Goal: Answer question/provide support

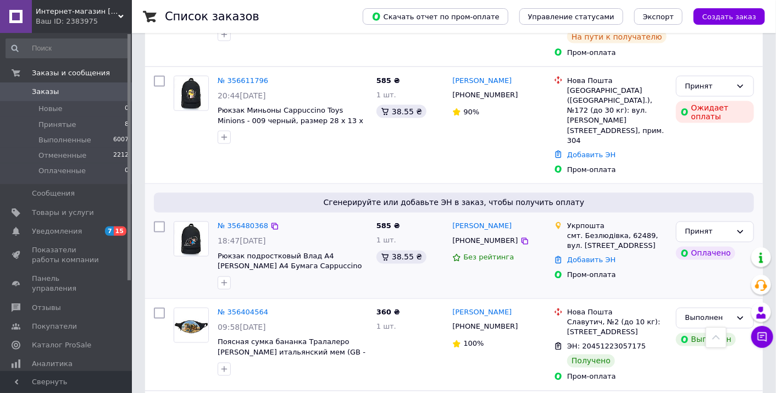
scroll to position [781, 0]
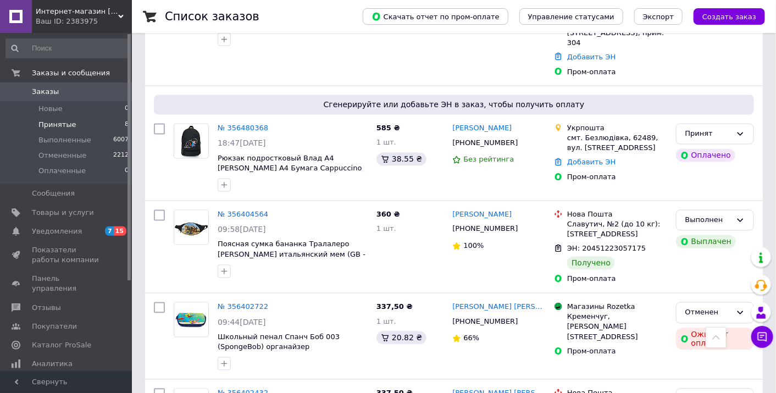
click at [68, 121] on span "Принятые" at bounding box center [57, 125] width 38 height 10
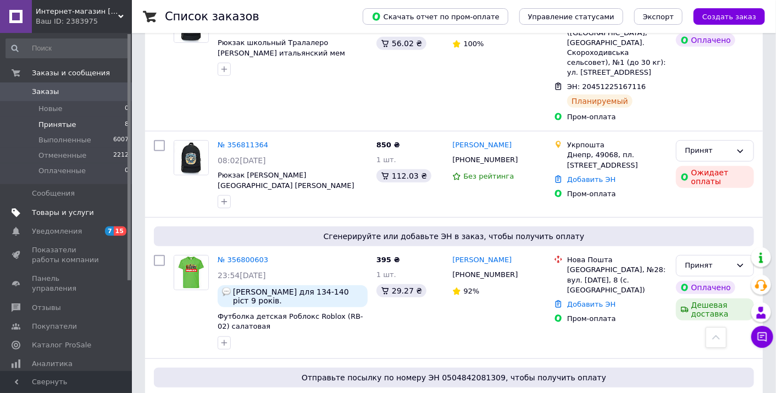
scroll to position [77, 0]
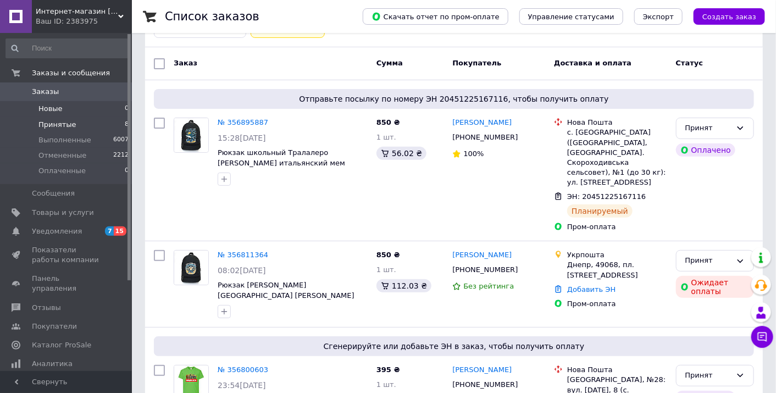
drag, startPoint x: 47, startPoint y: 108, endPoint x: 87, endPoint y: 108, distance: 40.1
click at [47, 108] on span "Новые" at bounding box center [50, 109] width 24 height 10
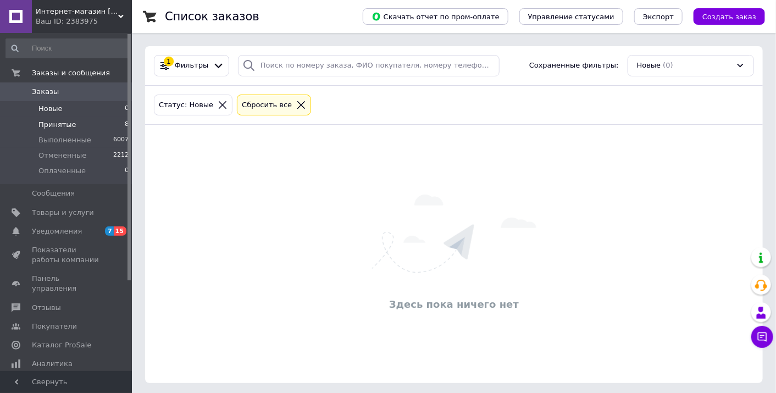
click at [55, 125] on span "Принятые" at bounding box center [57, 125] width 38 height 10
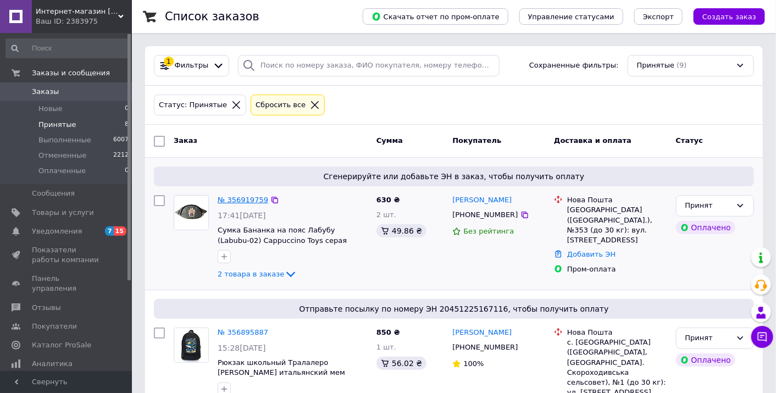
click at [232, 204] on link "№ 356919759" at bounding box center [243, 200] width 51 height 8
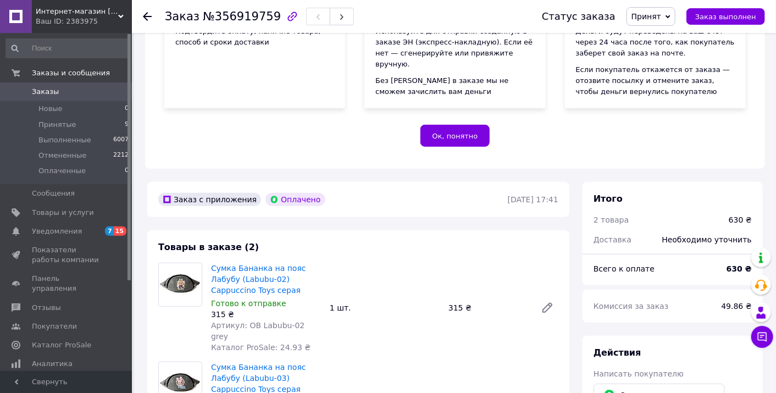
scroll to position [195, 0]
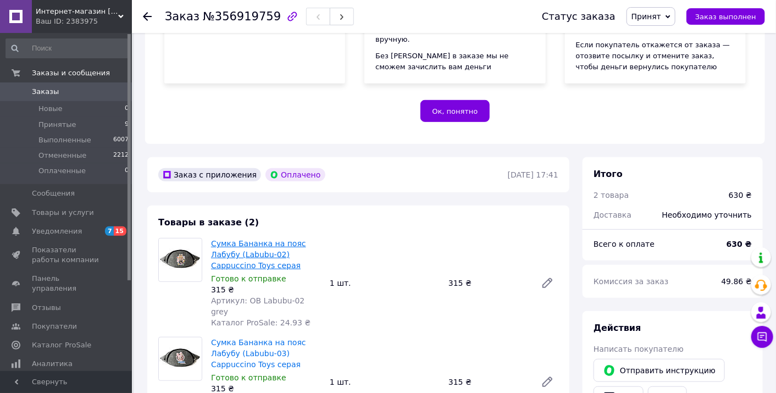
click at [289, 251] on link "Сумка Бананка на пояс Лабубу (Labubu-02) Cappuccino Toys серая" at bounding box center [258, 254] width 95 height 31
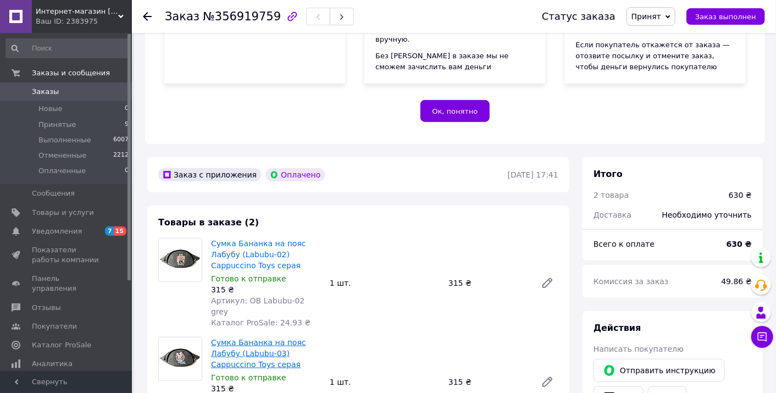
click at [280, 338] on link "Сумка Бананка на пояс Лабубу (Labubu-03) Cappuccino Toys серая" at bounding box center [258, 353] width 95 height 31
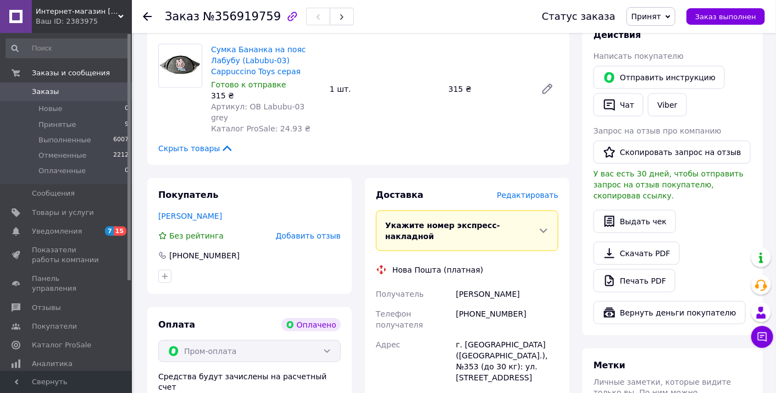
scroll to position [684, 0]
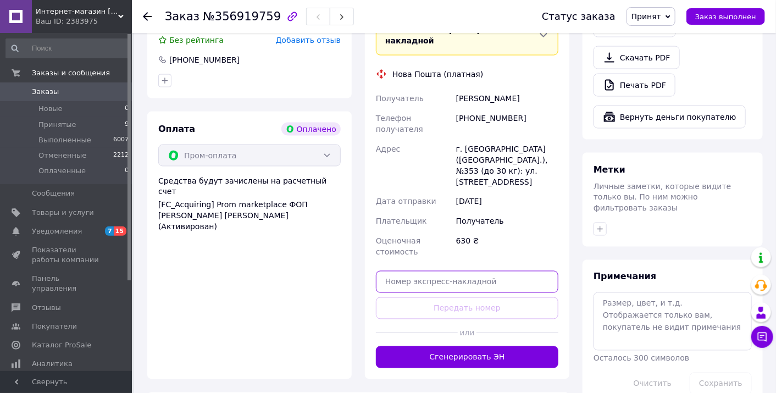
click at [447, 271] on input "text" at bounding box center [467, 282] width 182 height 22
paste input "20451225335731"
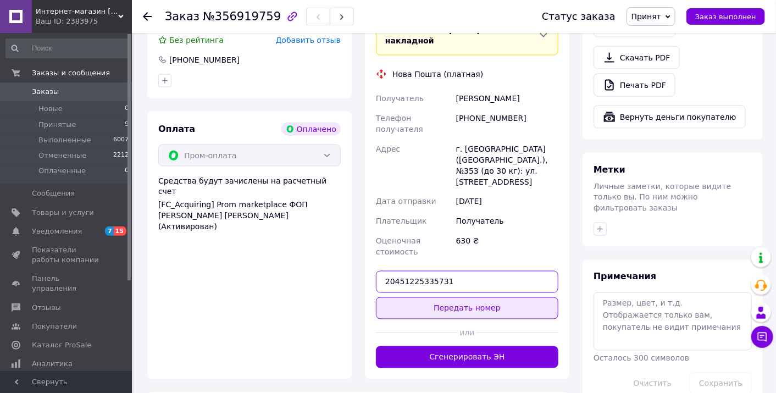
type input "20451225335731"
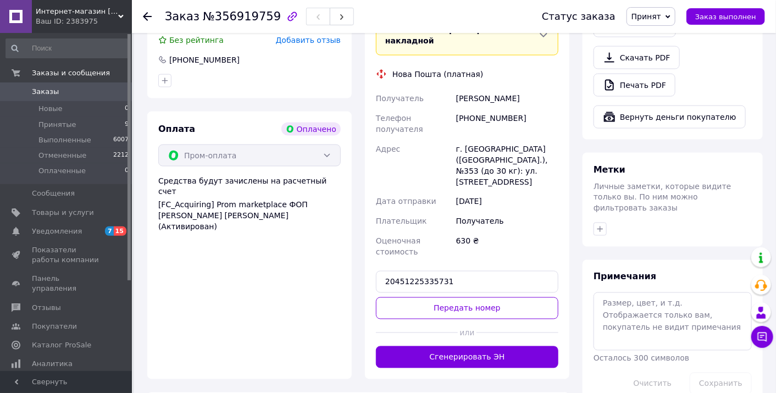
click at [479, 297] on button "Передать номер" at bounding box center [467, 308] width 182 height 22
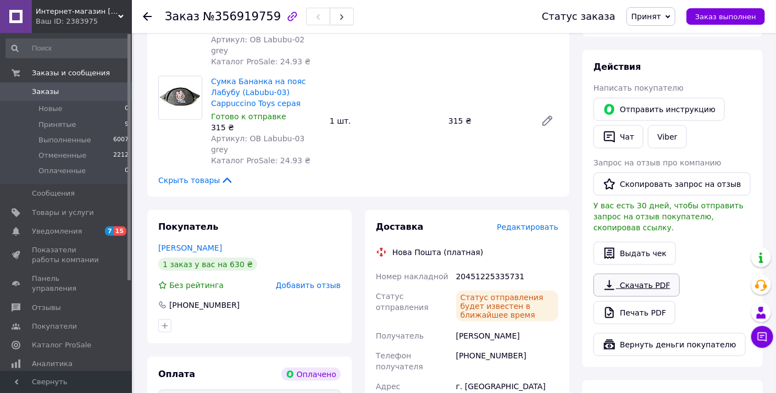
scroll to position [391, 0]
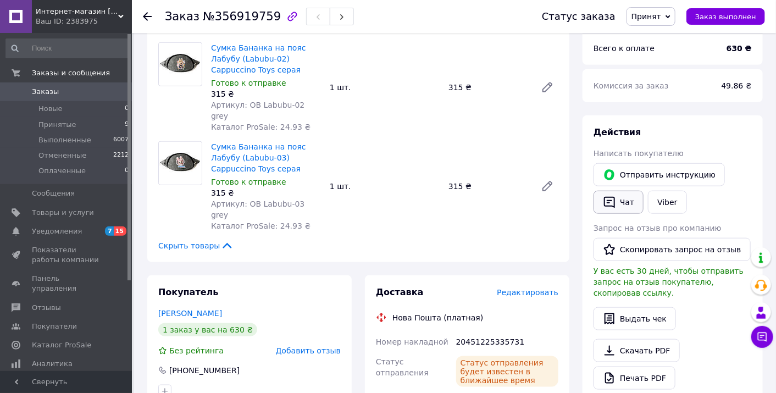
click at [632, 203] on button "Чат" at bounding box center [618, 202] width 50 height 23
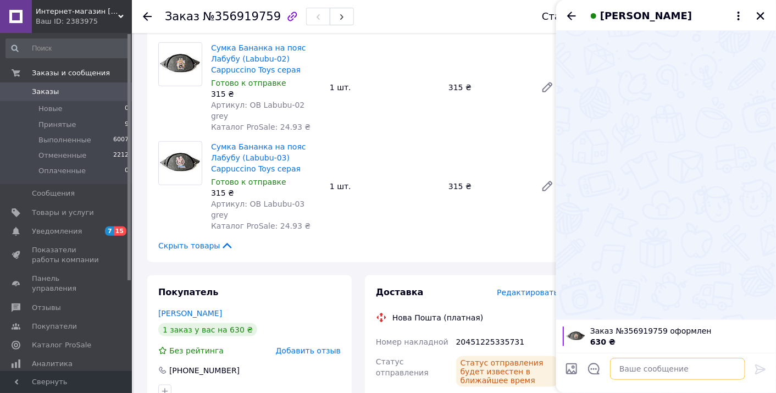
click at [660, 377] on textarea at bounding box center [677, 369] width 135 height 22
click at [660, 374] on textarea at bounding box center [677, 369] width 135 height 22
paste textarea "Доброго дня, фіскальний чек по Вашому замовленню за посиланням"
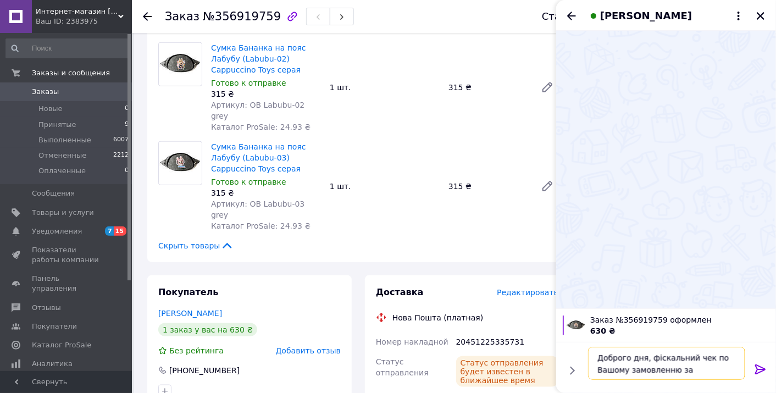
click at [734, 373] on textarea "Доброго дня, фіскальний чек по Вашому замовленню за посиланням" at bounding box center [666, 363] width 157 height 33
paste textarea "https://check.checkbox.ua/bd5bbae5-c46e-4d72-a5e8-f43b3d5558c6/html"
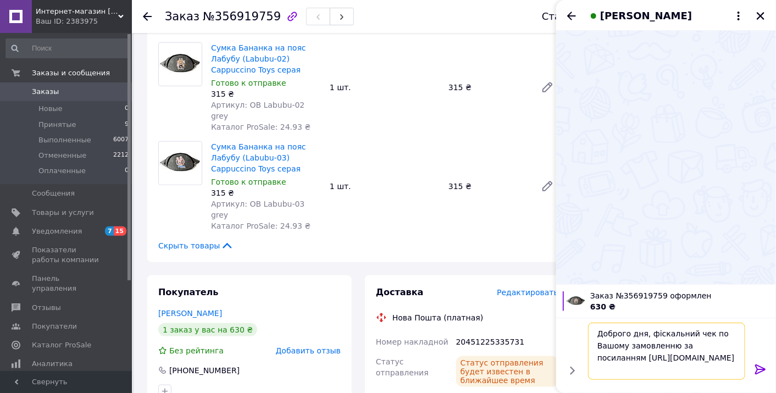
type textarea "Доброго дня, фіскальний чек по Вашому замовленню за посиланням [URL][DOMAIN_NAM…"
drag, startPoint x: 765, startPoint y: 370, endPoint x: 761, endPoint y: 364, distance: 7.6
click at [764, 370] on icon at bounding box center [760, 369] width 13 height 13
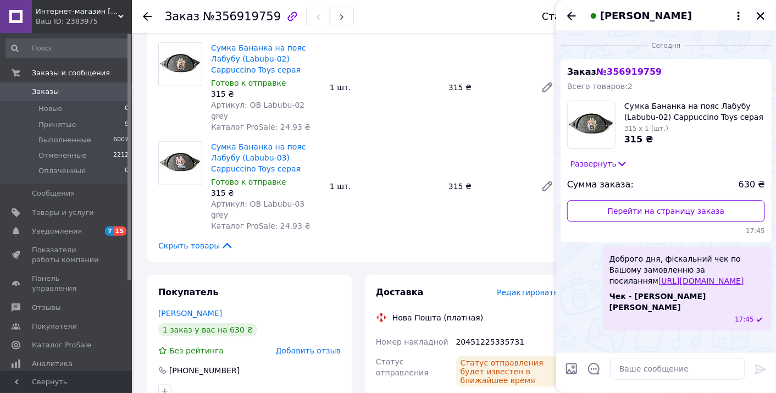
scroll to position [0, 0]
click at [759, 18] on icon "Закрыть" at bounding box center [760, 16] width 10 height 10
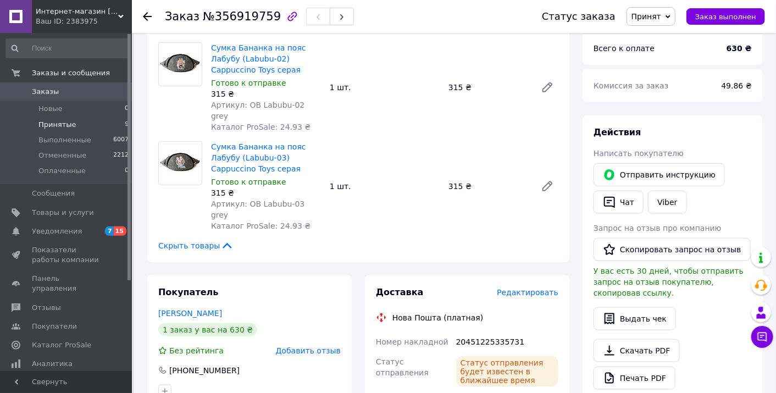
click at [53, 129] on span "Принятые" at bounding box center [57, 125] width 38 height 10
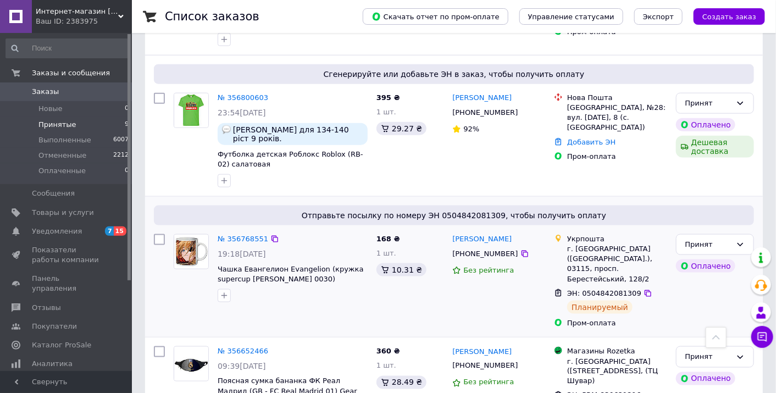
scroll to position [586, 0]
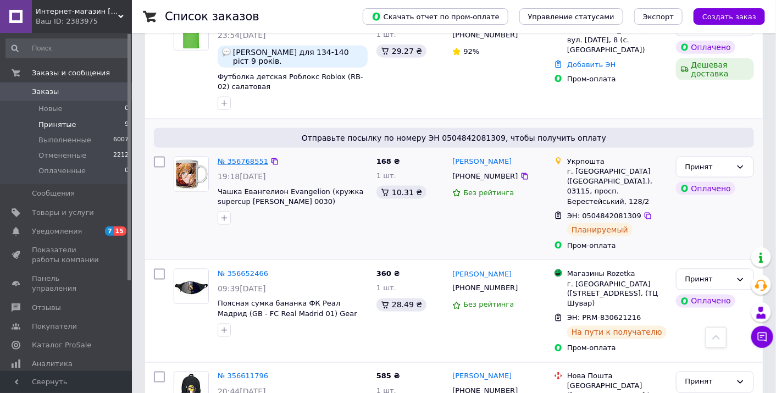
drag, startPoint x: 238, startPoint y: 137, endPoint x: 240, endPoint y: 128, distance: 9.4
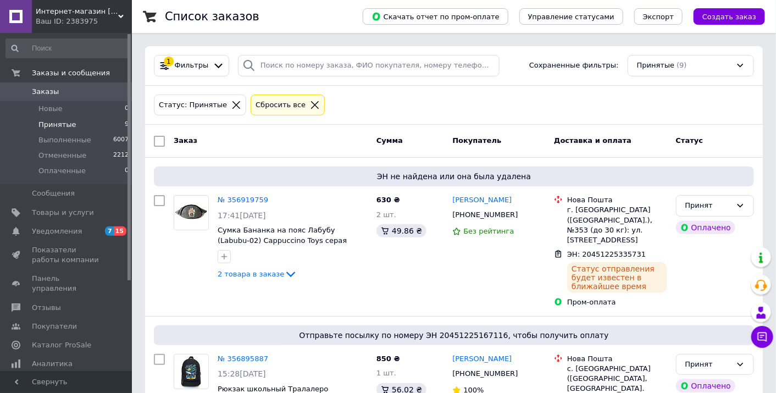
scroll to position [0, 0]
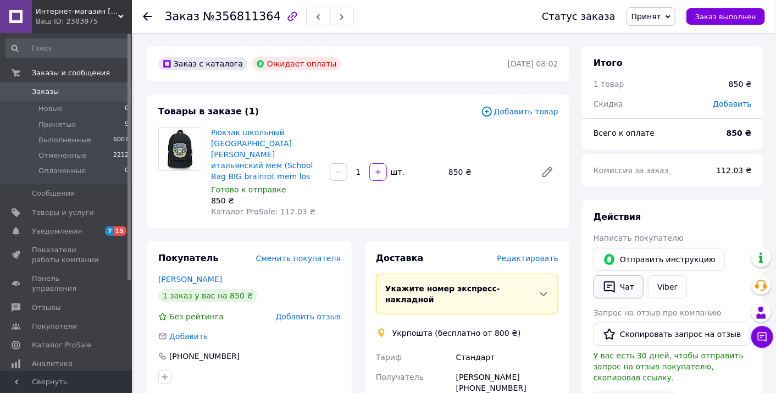
click at [631, 286] on button "Чат" at bounding box center [618, 286] width 50 height 23
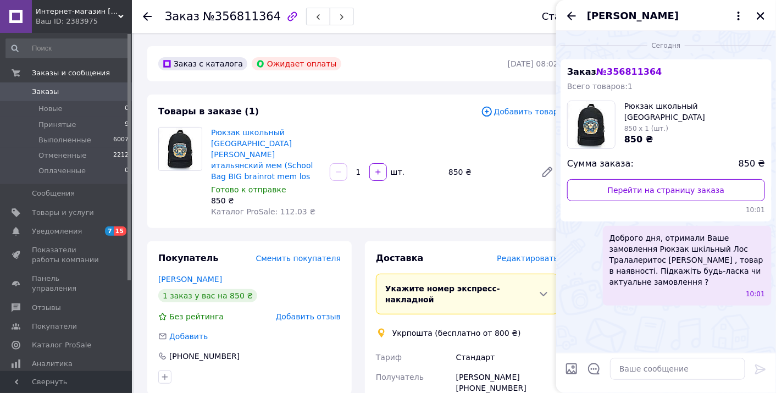
click at [752, 18] on div "[PERSON_NAME]" at bounding box center [666, 15] width 220 height 31
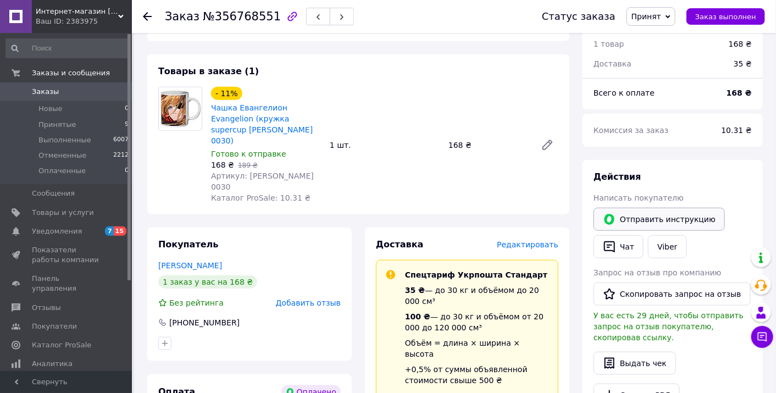
scroll to position [391, 0]
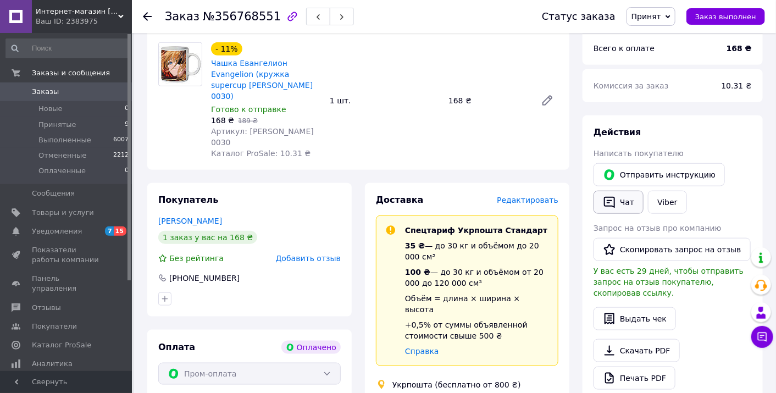
click at [627, 202] on button "Чат" at bounding box center [618, 202] width 50 height 23
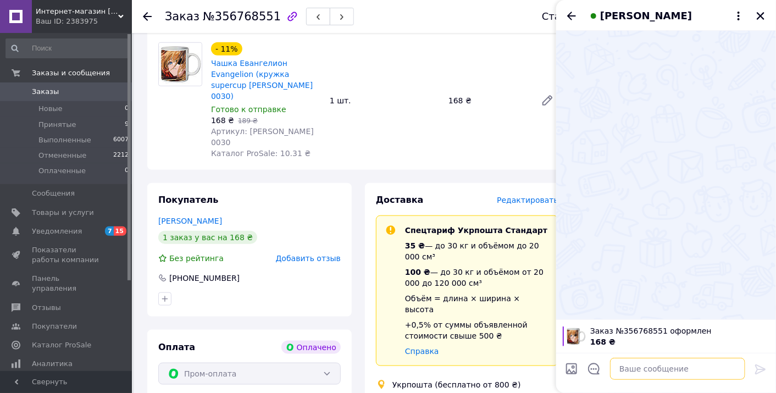
click at [639, 377] on textarea at bounding box center [677, 369] width 135 height 22
paste textarea "Доброго дня, фіскальний чек по Вашому замовленню за посиланням"
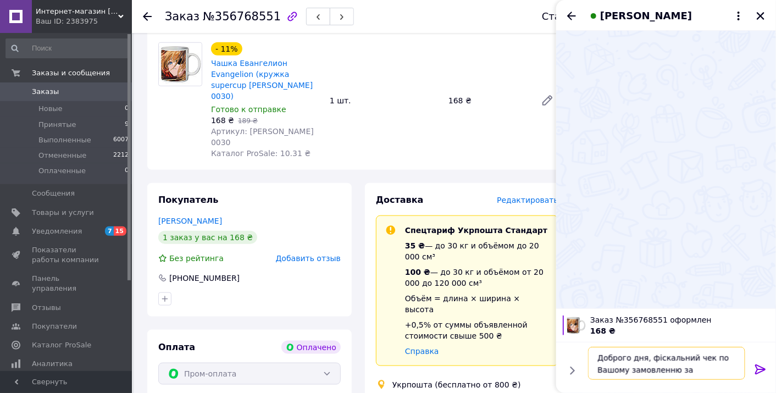
click at [736, 373] on textarea "Доброго дня, фіскальний чек по Вашому замовленню за посиланням" at bounding box center [666, 363] width 157 height 33
paste textarea "[URL][DOMAIN_NAME]"
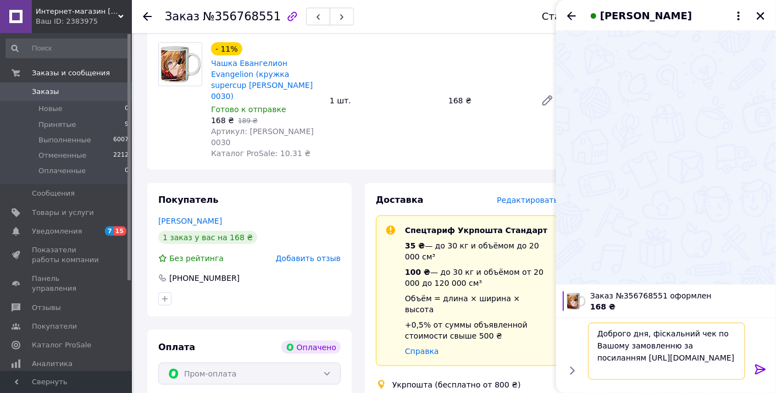
type textarea "Доброго дня, фіскальний чек по Вашому замовленню за посиланням [URL][DOMAIN_NAM…"
click at [762, 368] on icon at bounding box center [760, 369] width 10 height 10
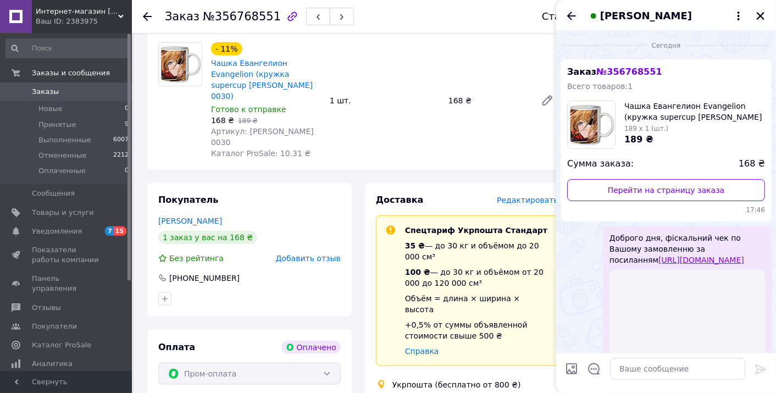
click at [577, 15] on icon "Назад" at bounding box center [571, 15] width 13 height 13
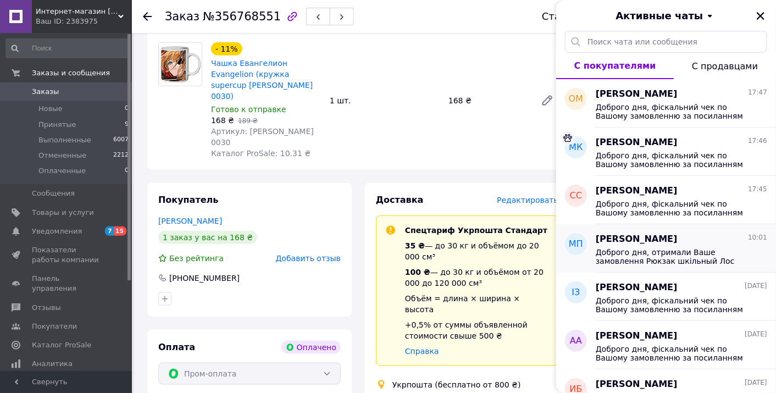
click at [667, 257] on span "Доброго дня, отримали Ваше замовлення Рюкзак шкільный Лос Тралалеритос [PERSON_…" at bounding box center [674, 257] width 156 height 18
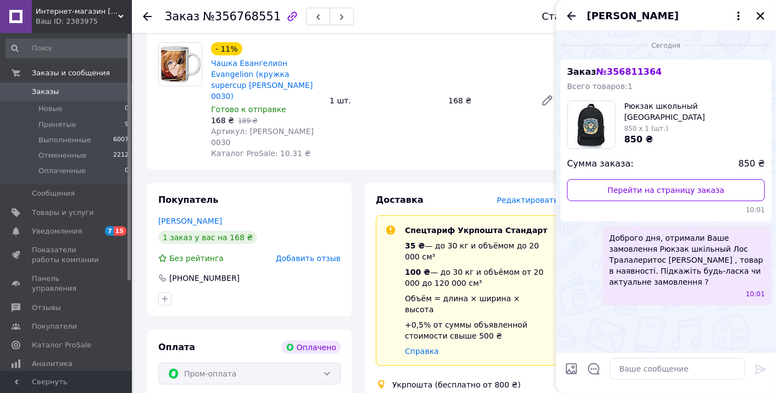
click at [147, 14] on icon at bounding box center [147, 16] width 9 height 9
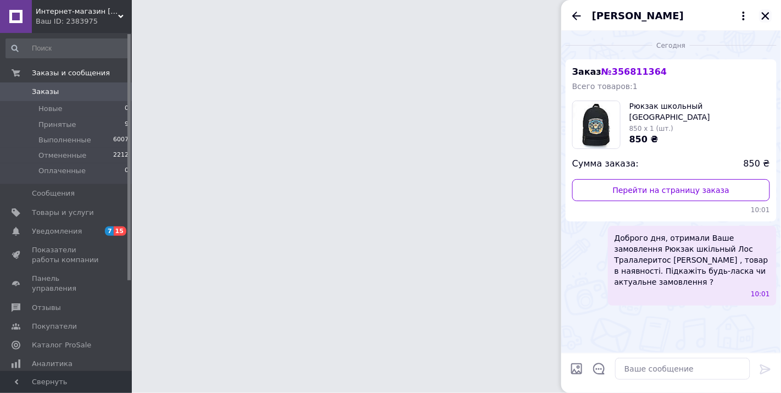
click at [767, 19] on icon "Закрыть" at bounding box center [766, 16] width 10 height 10
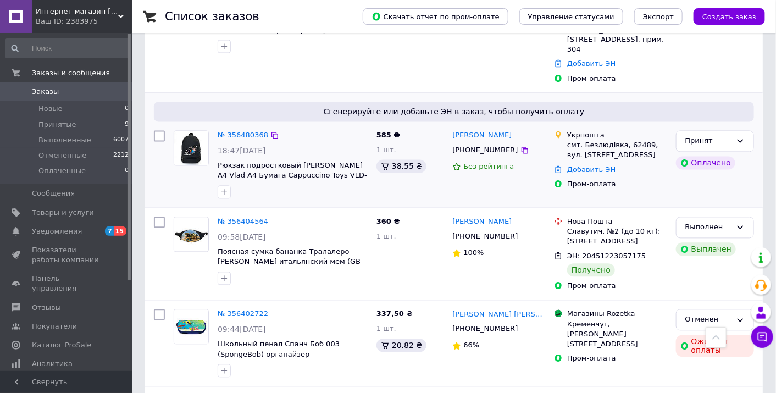
scroll to position [976, 0]
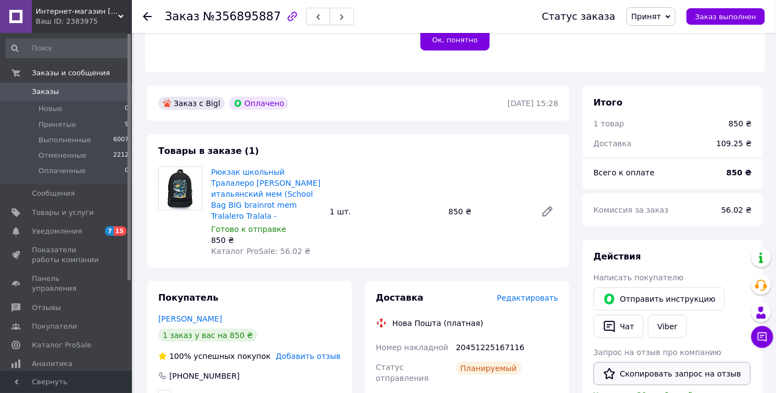
scroll to position [391, 0]
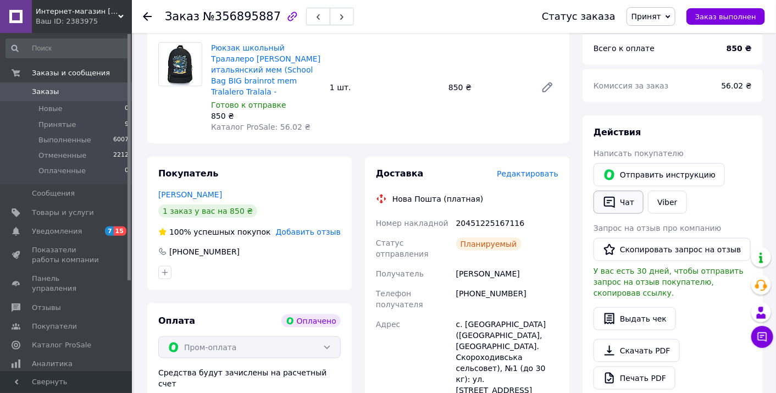
click at [624, 201] on button "Чат" at bounding box center [618, 202] width 50 height 23
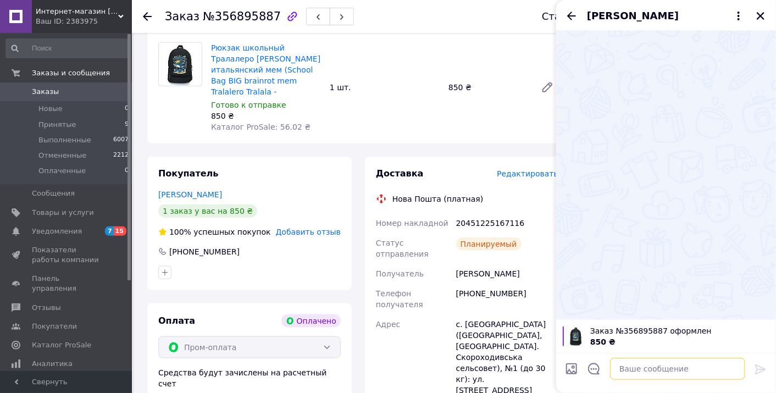
click at [651, 368] on textarea at bounding box center [677, 369] width 135 height 22
paste textarea "Доброго дня, фіскальний чек по Вашому замовленню за посиланням"
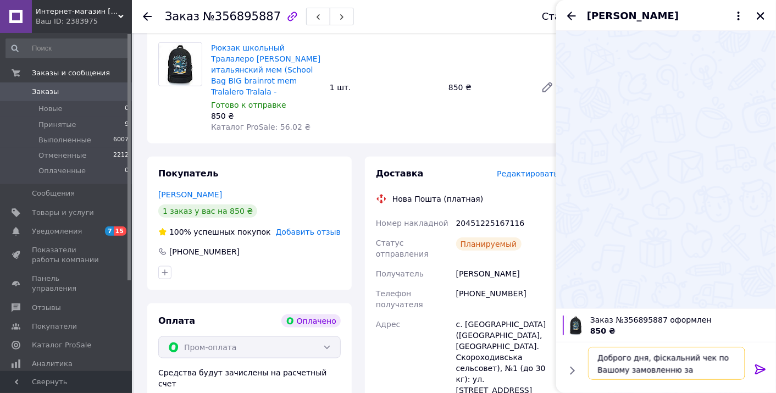
click at [740, 373] on textarea "Доброго дня, фіскальний чек по Вашому замовленню за посиланням" at bounding box center [666, 363] width 157 height 33
paste textarea "https://check.checkbox.ua/0e4131cb-c9d9-4c4a-8380-41ba7fab5a0a/html"
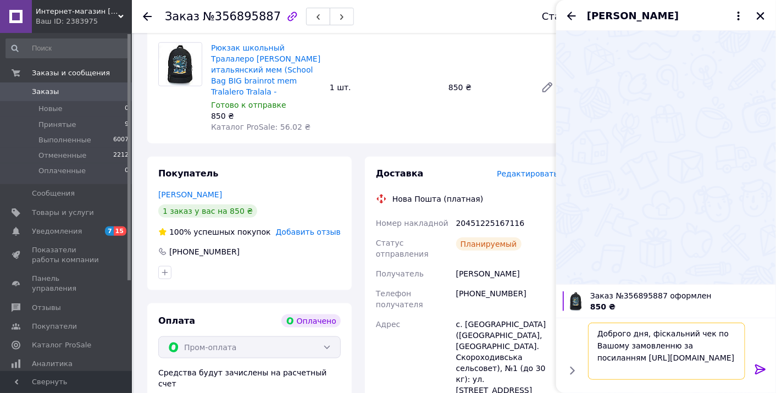
type textarea "Доброго дня, фіскальний чек по Вашому замовленню за посиланням [URL][DOMAIN_NAM…"
click at [757, 367] on icon at bounding box center [760, 369] width 10 height 10
